Goal: Information Seeking & Learning: Learn about a topic

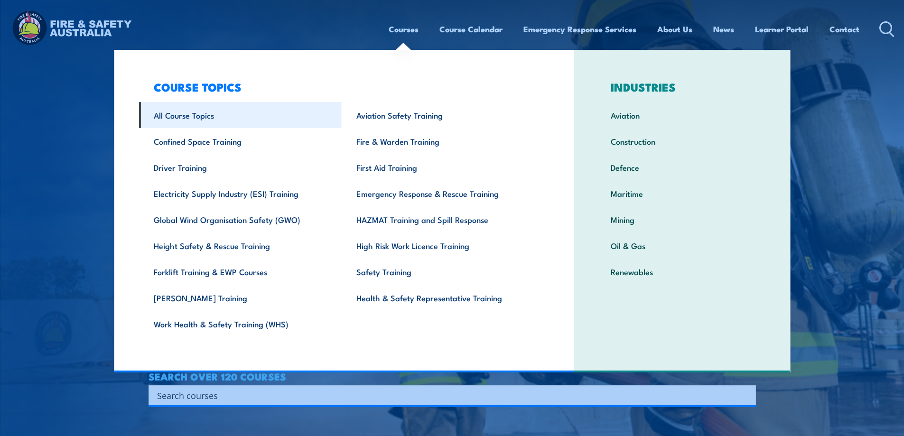
click at [194, 117] on link "All Course Topics" at bounding box center [240, 115] width 203 height 26
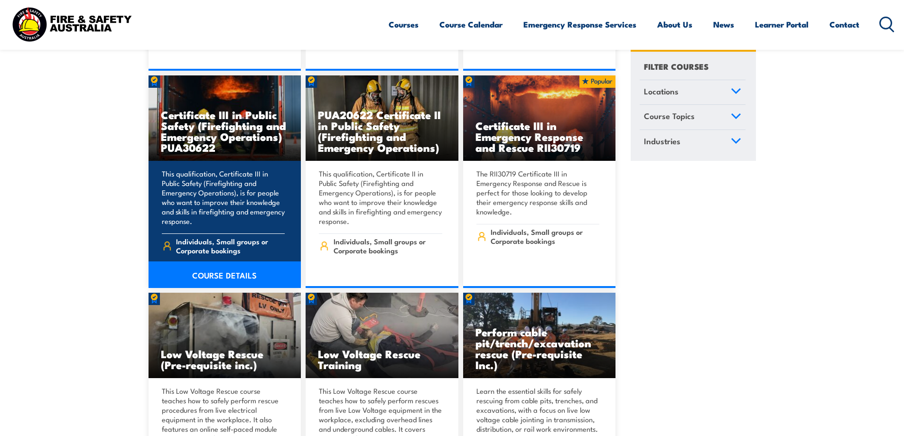
scroll to position [2041, 0]
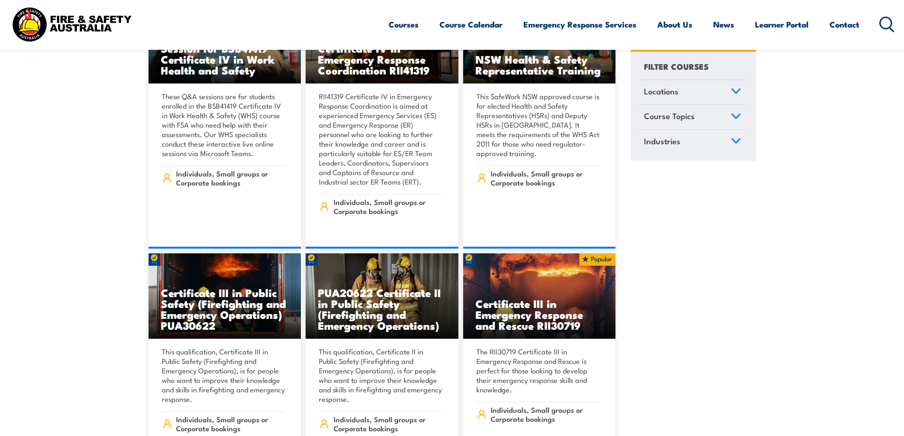
click at [885, 25] on icon at bounding box center [887, 25] width 15 height 16
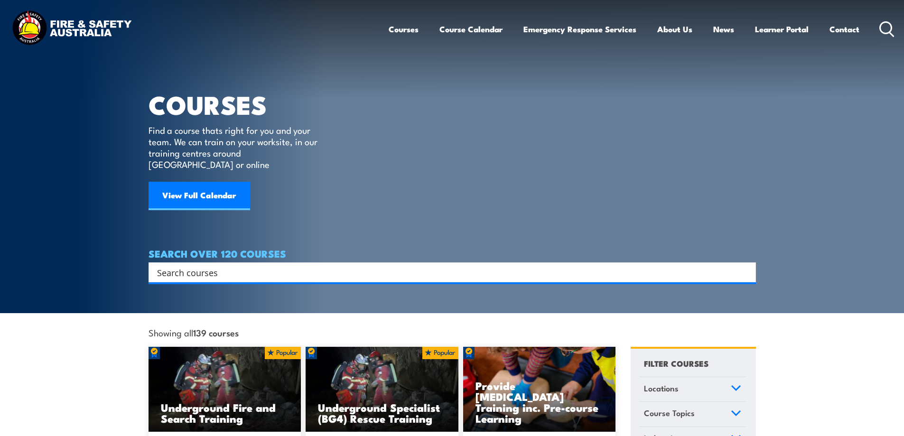
click at [242, 265] on input "Search input" at bounding box center [446, 272] width 578 height 14
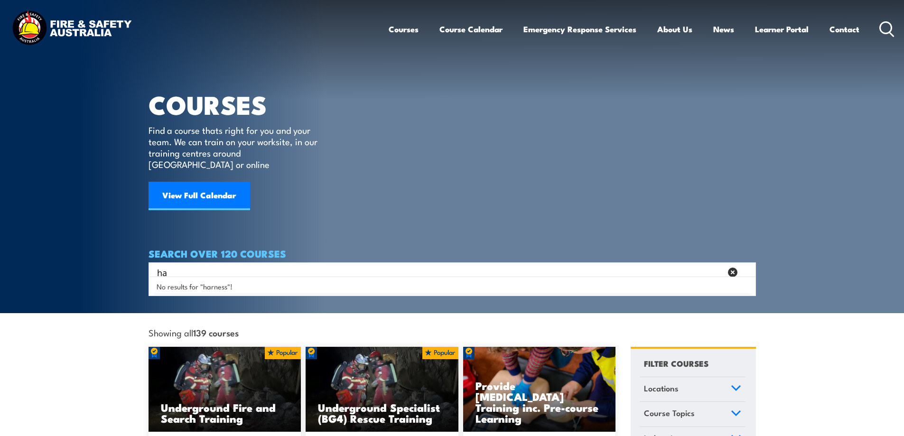
type input "h"
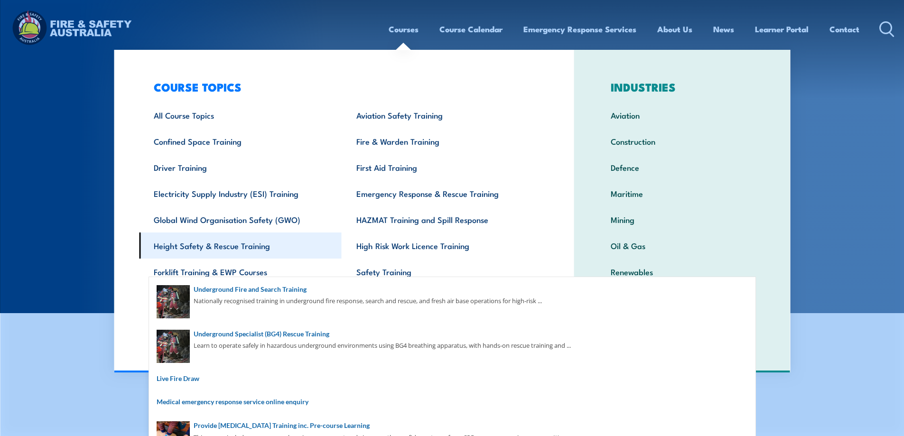
click at [231, 247] on link "Height Safety & Rescue Training" at bounding box center [240, 246] width 203 height 26
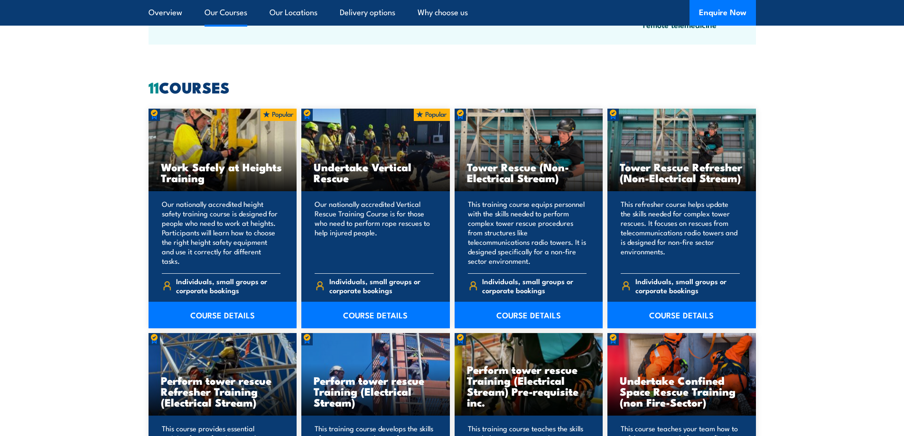
scroll to position [656, 0]
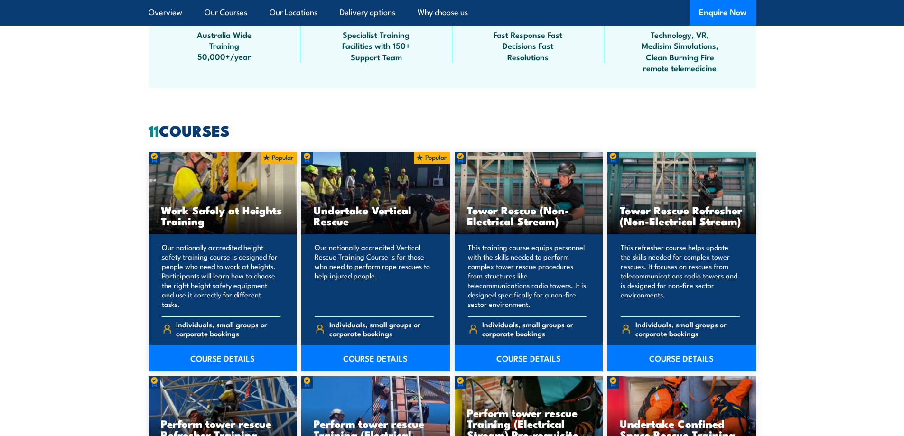
click at [200, 361] on link "COURSE DETAILS" at bounding box center [223, 358] width 149 height 27
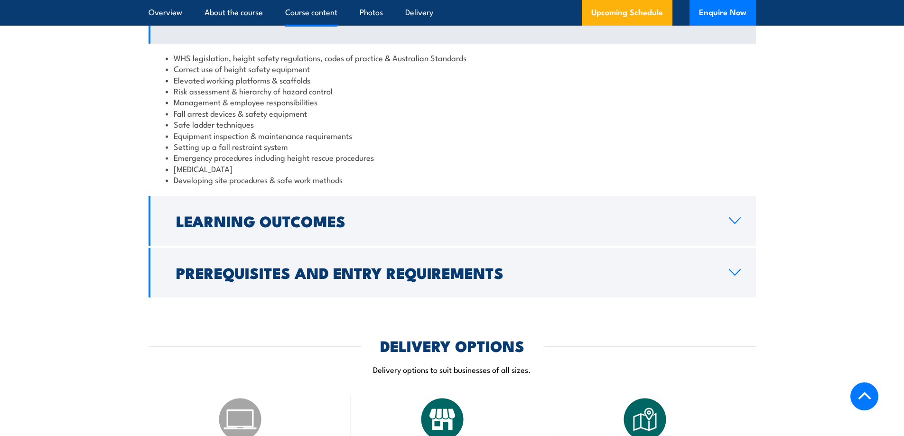
scroll to position [807, 0]
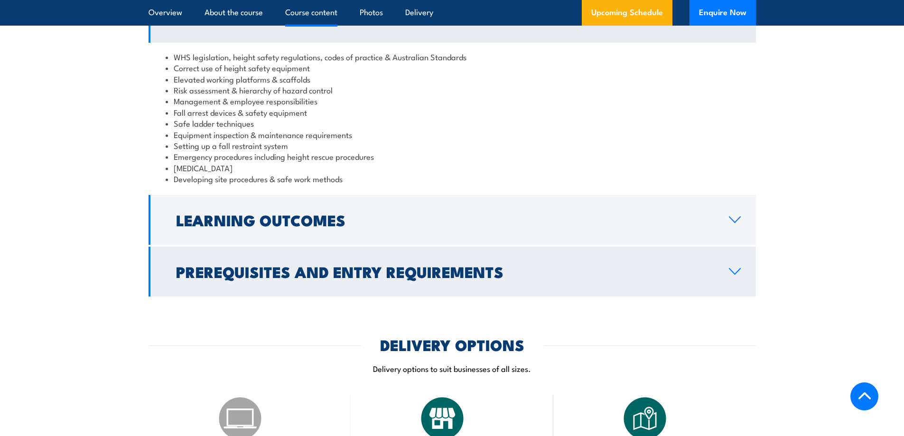
drag, startPoint x: 722, startPoint y: 221, endPoint x: 736, endPoint y: 217, distance: 14.0
click at [723, 221] on link "Learning Outcomes" at bounding box center [453, 220] width 608 height 50
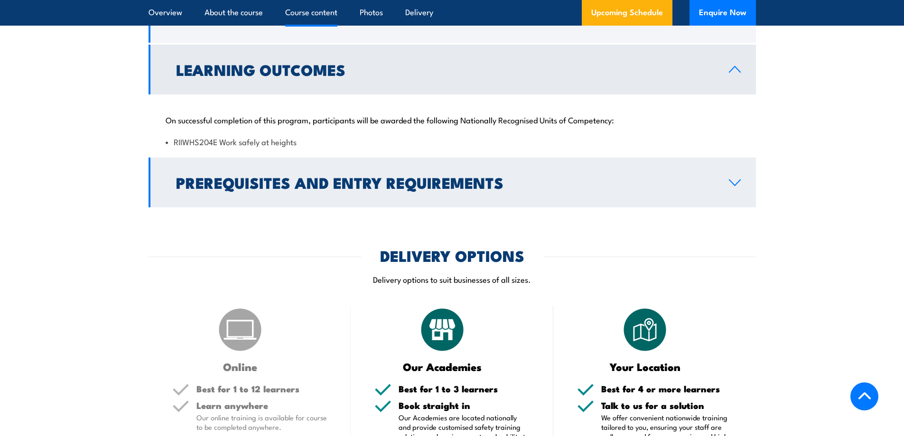
click at [732, 181] on icon at bounding box center [735, 183] width 13 height 8
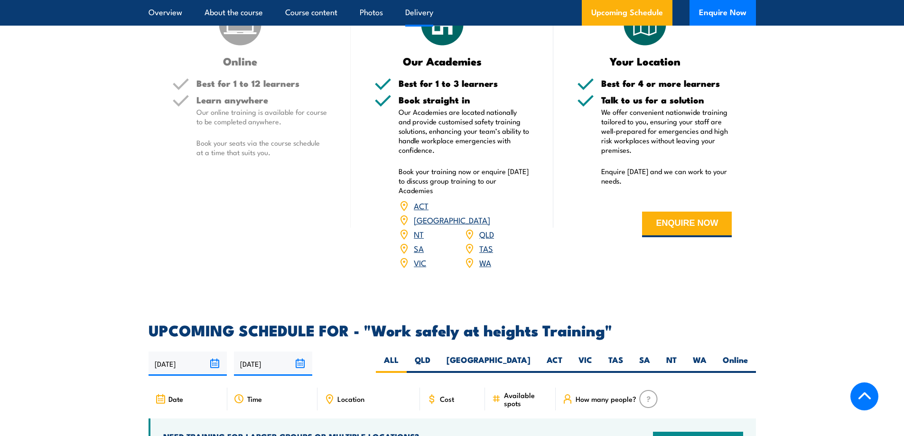
scroll to position [1187, 0]
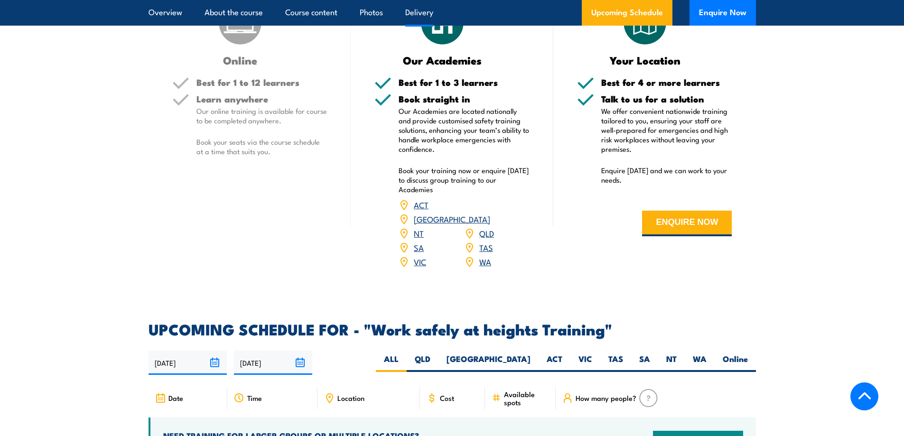
click at [420, 242] on link "SA" at bounding box center [419, 247] width 10 height 11
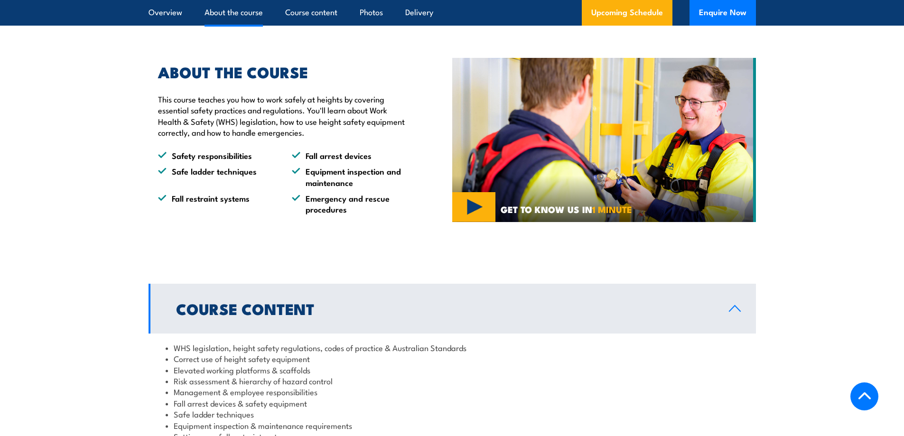
scroll to position [514, 0]
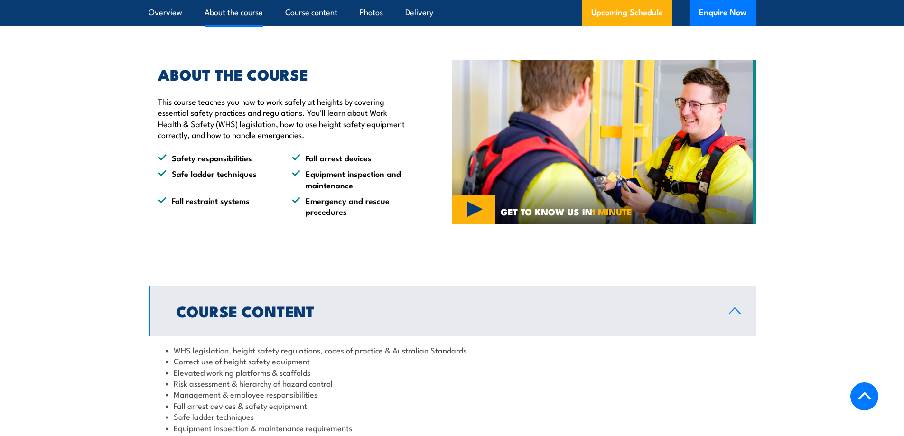
click at [460, 207] on img at bounding box center [604, 142] width 304 height 164
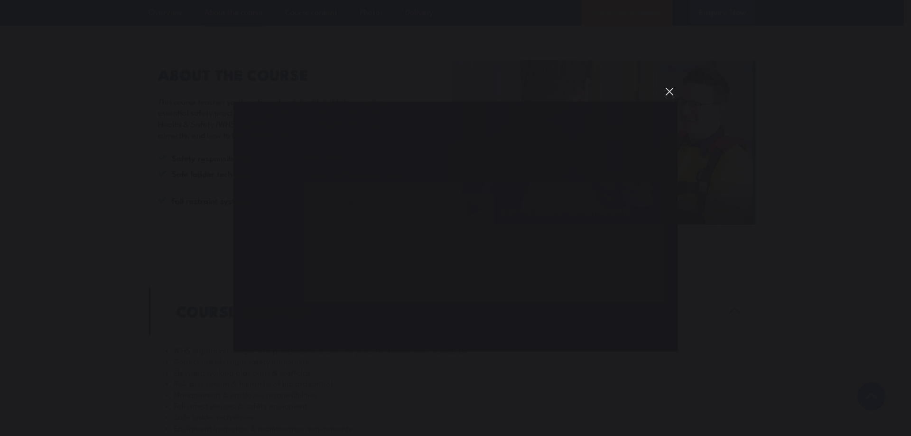
click at [668, 92] on button "You can close this modal content with the ESC key" at bounding box center [670, 92] width 16 height 16
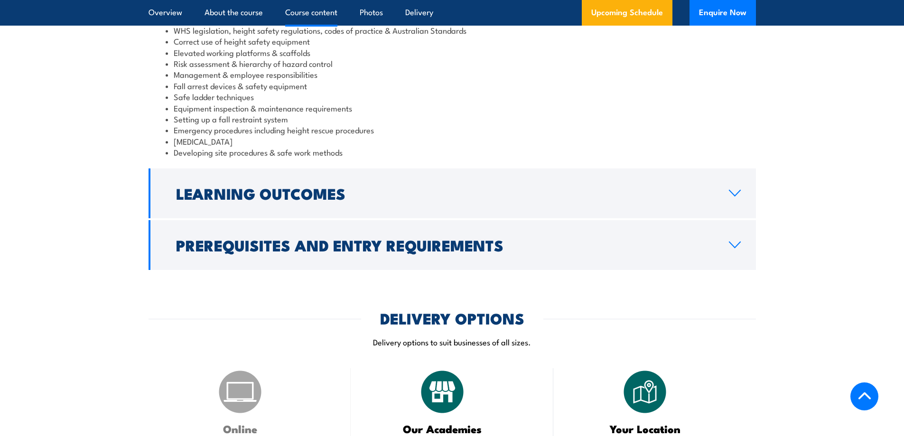
scroll to position [846, 0]
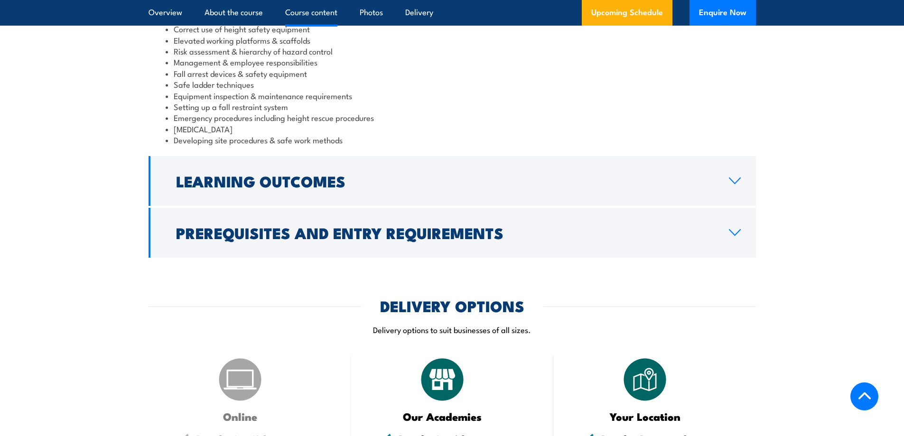
click at [326, 245] on link "Prerequisites and Entry Requirements" at bounding box center [453, 233] width 608 height 50
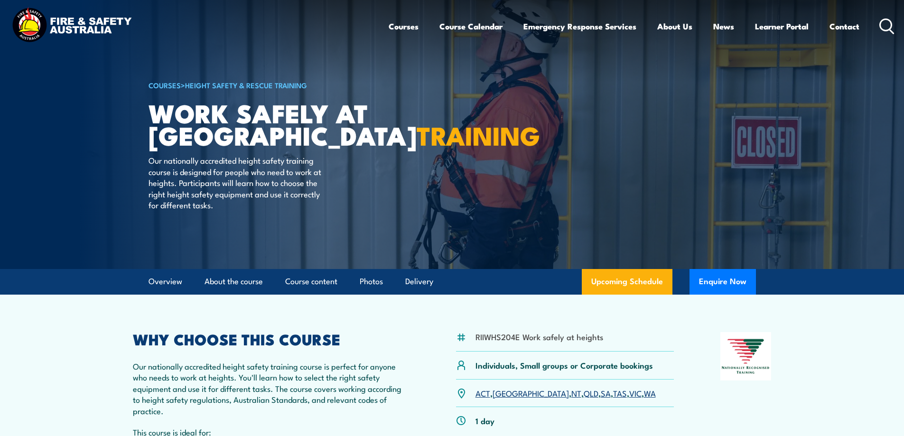
scroll to position [0, 0]
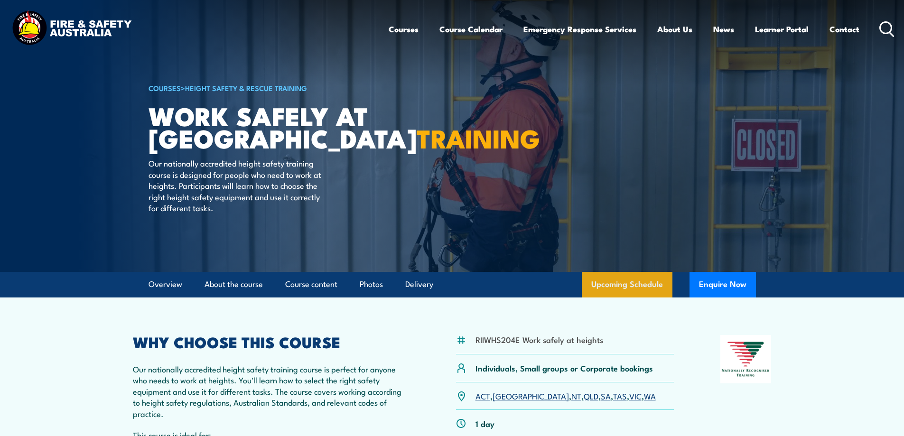
click at [630, 284] on link "Upcoming Schedule" at bounding box center [627, 285] width 91 height 26
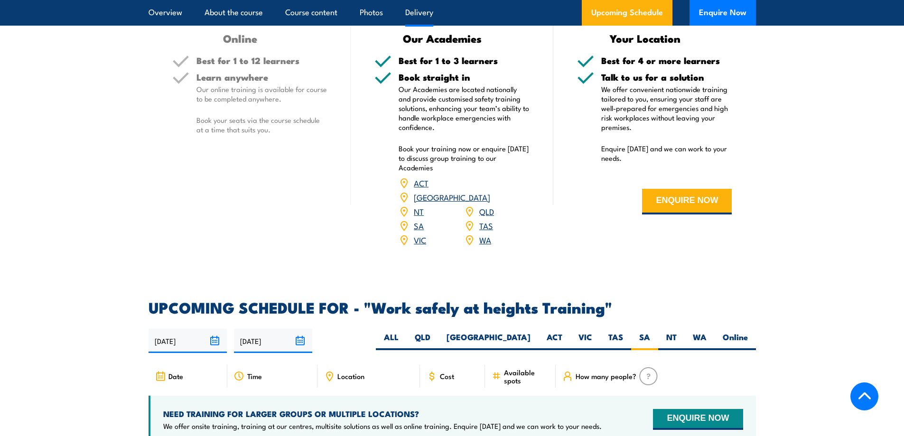
scroll to position [1210, 0]
